Goal: Transaction & Acquisition: Purchase product/service

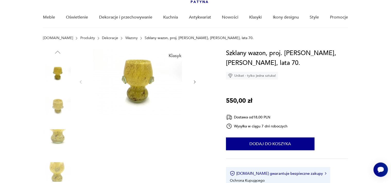
scroll to position [27, 0]
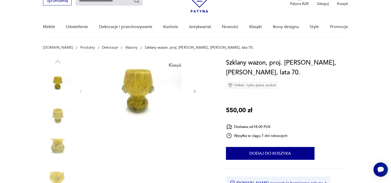
click at [136, 76] on img at bounding box center [137, 91] width 99 height 66
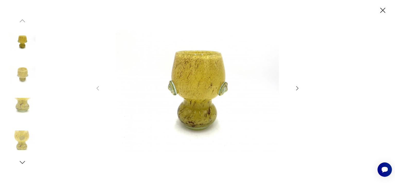
click at [385, 9] on icon "button" at bounding box center [382, 10] width 9 height 9
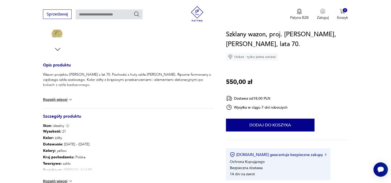
scroll to position [190, 0]
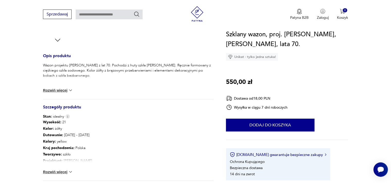
click at [73, 89] on img at bounding box center [70, 90] width 5 height 5
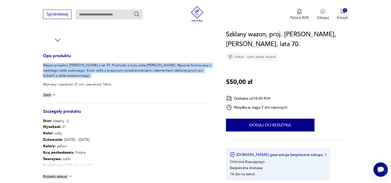
drag, startPoint x: 42, startPoint y: 64, endPoint x: 115, endPoint y: 81, distance: 75.4
click at [115, 81] on section "Klasyk Opis produktu Wazon projektu Wiesława Sawczuka z lat 70. Pochodzi z huty…" at bounding box center [195, 59] width 391 height 328
copy p "Wazon projektu Wiesława Sawczuka z lat 70. Pochodzi z huty szkła Łysa Góra. Ręc…"
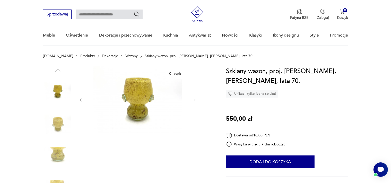
scroll to position [0, 0]
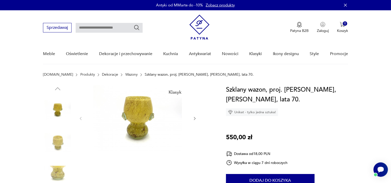
click at [89, 28] on input "text" at bounding box center [109, 28] width 67 height 10
type input "*******"
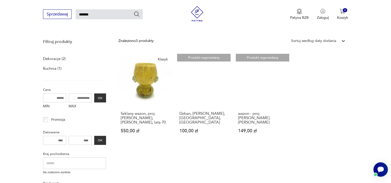
scroll to position [45, 0]
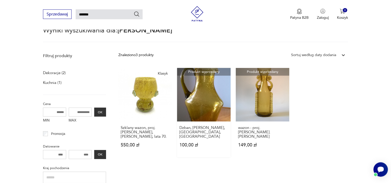
click at [201, 108] on link "Produkt wyprzedany Dzban, Łysa Góra, Kamionka, Sawczuk 100,00 zł" at bounding box center [204, 112] width 54 height 89
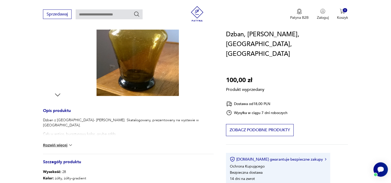
scroll to position [136, 0]
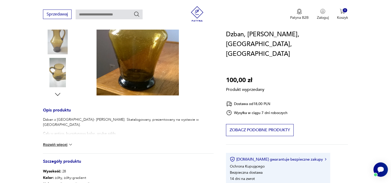
click at [72, 144] on img at bounding box center [70, 144] width 5 height 5
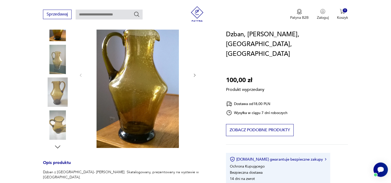
scroll to position [81, 0]
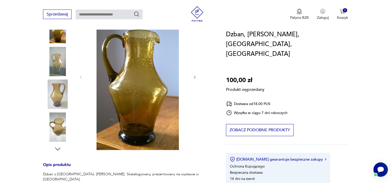
click at [126, 86] on div "Produkt wyprzedany Opis produktu Dzban z Łysej Góry- W. Sawczuk. Skatalogowany,…" at bounding box center [128, 159] width 171 height 310
click at [199, 87] on div "Produkt wyprzedany Opis produktu Dzban z Łysej Góry- W. Sawczuk. Skatalogowany,…" at bounding box center [128, 159] width 171 height 310
click at [149, 80] on div "Produkt wyprzedany Opis produktu Dzban z Łysej Góry- W. Sawczuk. Skatalogowany,…" at bounding box center [128, 159] width 171 height 310
click at [122, 77] on div "Produkt wyprzedany Opis produktu Dzban z Łysej Góry- W. Sawczuk. Skatalogowany,…" at bounding box center [128, 159] width 171 height 310
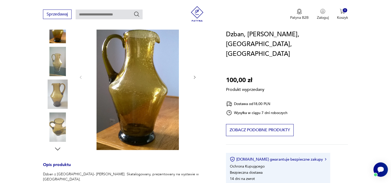
click at [177, 91] on div "Produkt wyprzedany Opis produktu Dzban z Łysej Góry- W. Sawczuk. Skatalogowany,…" at bounding box center [128, 159] width 171 height 310
click at [194, 76] on div "Produkt wyprzedany Opis produktu Dzban z Łysej Góry- W. Sawczuk. Skatalogowany,…" at bounding box center [128, 159] width 171 height 310
click at [79, 77] on div "Produkt wyprzedany Opis produktu Dzban z Łysej Góry- W. Sawczuk. Skatalogowany,…" at bounding box center [128, 159] width 171 height 310
click at [120, 80] on div "Produkt wyprzedany Opis produktu Dzban z Łysej Góry- W. Sawczuk. Skatalogowany,…" at bounding box center [128, 159] width 171 height 310
click at [54, 61] on div "Produkt wyprzedany Opis produktu Dzban z Łysej Góry- W. Sawczuk. Skatalogowany,…" at bounding box center [128, 159] width 171 height 310
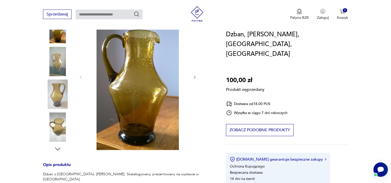
click at [195, 76] on div "Produkt wyprzedany Opis produktu Dzban z Łysej Góry- W. Sawczuk. Skatalogowany,…" at bounding box center [128, 159] width 171 height 310
click at [193, 77] on div "Produkt wyprzedany Opis produktu Dzban z Łysej Góry- W. Sawczuk. Skatalogowany,…" at bounding box center [128, 159] width 171 height 310
click at [150, 85] on div "Produkt wyprzedany Opis produktu Dzban z Łysej Góry- W. Sawczuk. Skatalogowany,…" at bounding box center [128, 159] width 171 height 310
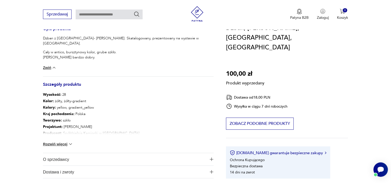
scroll to position [326, 0]
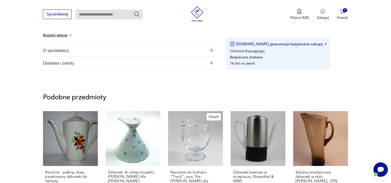
type input "*******"
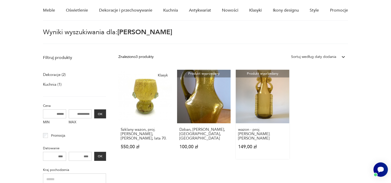
click at [251, 96] on link "Produkt wyprzedany wazon - proj. W. Sawczuk. Łysa Góra 149,00 zł" at bounding box center [263, 114] width 54 height 89
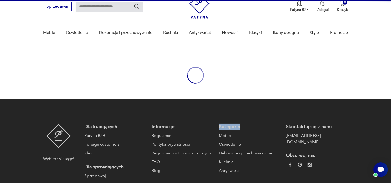
click at [251, 96] on body "Cenimy prywatność użytkowników Używamy plików cookie, aby poprawić jakość przeg…" at bounding box center [195, 114] width 391 height 270
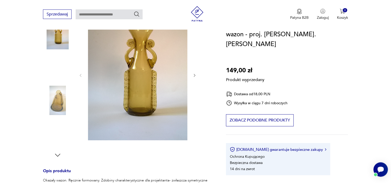
scroll to position [75, 0]
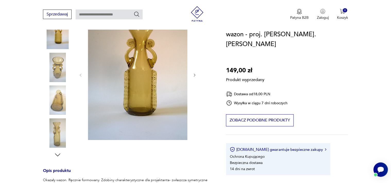
click at [215, 69] on section "Produkt wyprzedany Opis produktu Okazały wazon. Ręcznie formowany. Zdobiny char…" at bounding box center [195, 169] width 391 height 319
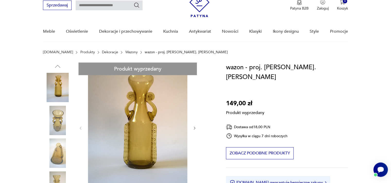
scroll to position [21, 0]
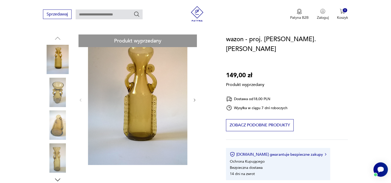
scroll to position [54, 0]
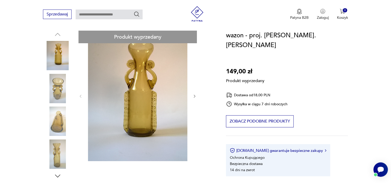
click at [52, 47] on div "Produkt wyprzedany Opis produktu Okazały wazon. Ręcznie formowany. Zdobiny char…" at bounding box center [128, 184] width 171 height 306
